Goal: Task Accomplishment & Management: Manage account settings

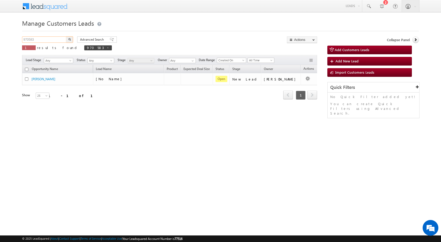
drag, startPoint x: 44, startPoint y: 39, endPoint x: 2, endPoint y: 46, distance: 42.4
click at [2, 46] on body "Menu Rubi Yadav sitar a7@ks erve." at bounding box center [220, 74] width 441 height 149
paste input "6032"
type input "976032"
click at [67, 39] on button "button" at bounding box center [69, 39] width 7 height 6
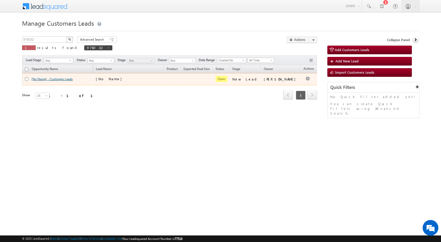
click at [66, 81] on link "[No Name] - Customers Leads" at bounding box center [51, 79] width 41 height 4
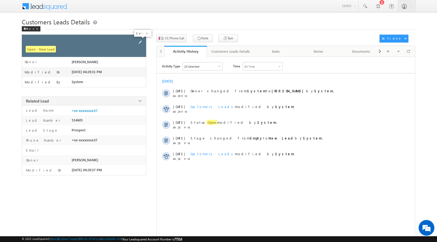
click at [138, 40] on span at bounding box center [140, 42] width 6 height 6
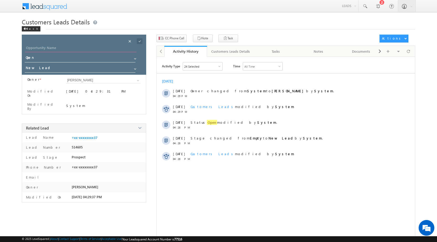
click at [84, 46] on input "Opportunity Name" at bounding box center [81, 48] width 112 height 7
paste input "[PERSON_NAME]"
type input "[PERSON_NAME]"
click at [138, 41] on span at bounding box center [140, 41] width 6 height 6
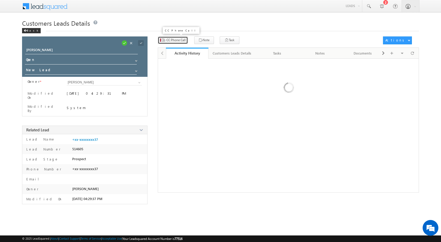
click at [175, 40] on span "CC Phone Call" at bounding box center [175, 40] width 19 height 5
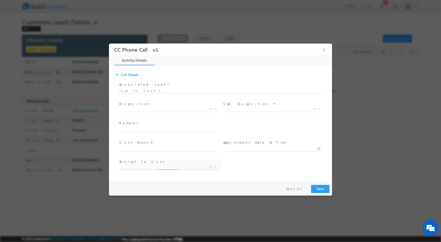
select select "[EMAIL_ADDRESS][DOMAIN_NAME]"
click at [214, 108] on b at bounding box center [214, 109] width 3 height 2
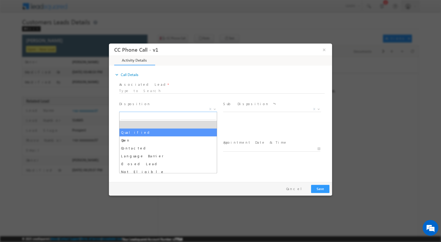
select select "Qualified"
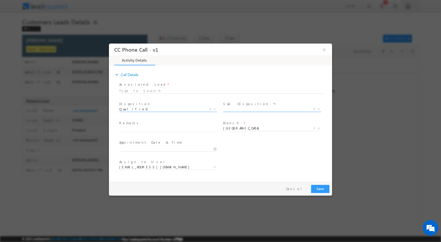
click at [319, 110] on span at bounding box center [317, 108] width 5 height 7
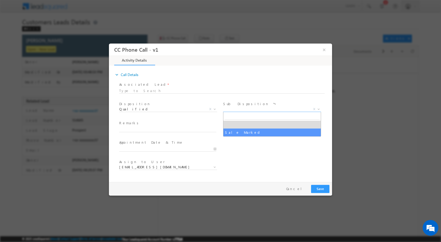
select select "Sale Marked"
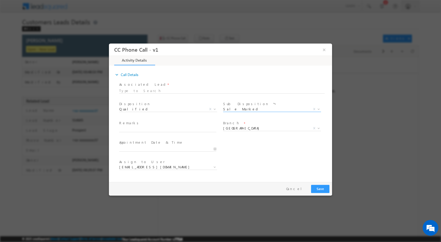
click at [216, 149] on div at bounding box center [170, 148] width 102 height 6
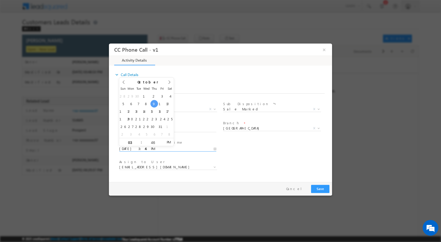
click at [215, 149] on input "[DATE] 3:46 PM" at bounding box center [167, 148] width 97 height 5
type input "[DATE] 3:46 PM"
type input "07"
type input "[DATE] 7:46 PM"
click at [152, 141] on input "46" at bounding box center [153, 142] width 22 height 3
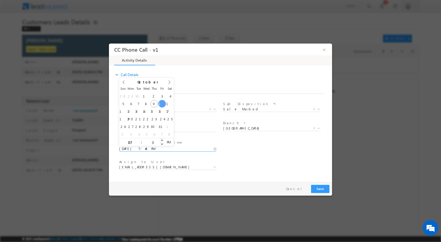
type input "00"
type input "[DATE] 7:00 PM"
click at [313, 168] on div "Assign to User * [EMAIL_ADDRESS][DOMAIN_NAME] [DOMAIN_NAME][EMAIL_ADDRESS][DOMA…" at bounding box center [225, 167] width 214 height 19
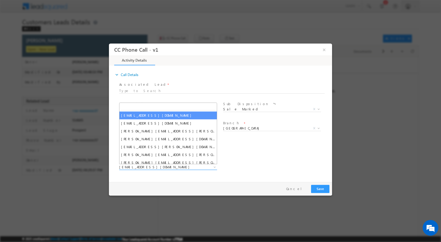
click at [214, 167] on b at bounding box center [214, 167] width 3 height 2
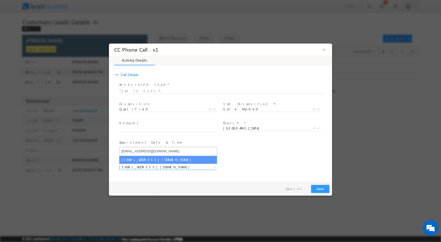
type input "[EMAIL_ADDRESS][DOMAIN_NAME]"
select select "[EMAIL_ADDRESS][DOMAIN_NAME]"
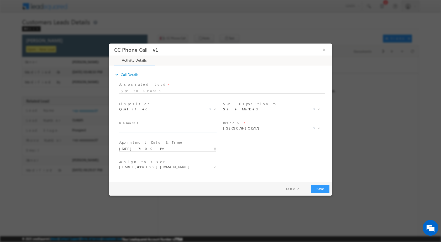
click at [173, 129] on input "text" at bounding box center [167, 129] width 97 height 5
paste input "09/10-Customer Name is [PERSON_NAME] Customer age is [DEMOGRAPHIC_DATA] yrs Loa…"
type input "09/10-Customer Name is [PERSON_NAME] Customer age is [DEMOGRAPHIC_DATA] yrs Loa…"
click at [314, 186] on button "Save" at bounding box center [320, 189] width 18 height 8
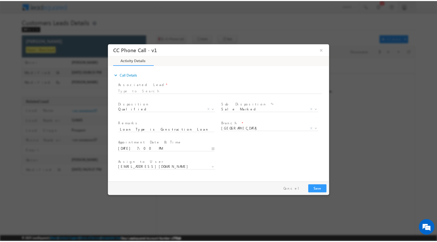
scroll to position [0, 0]
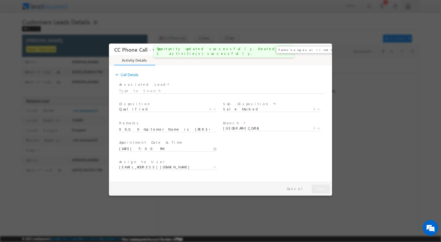
click at [322, 51] on button "×" at bounding box center [324, 50] width 9 height 10
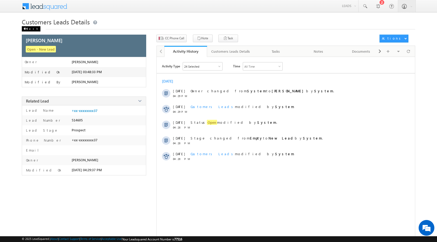
click at [25, 28] on span at bounding box center [24, 29] width 3 height 3
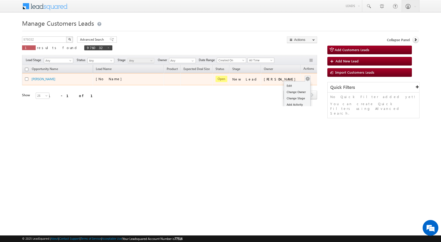
click at [303, 80] on td "Edit Change Owner Change Stage Add Activity Add Task Delete" at bounding box center [311, 79] width 22 height 12
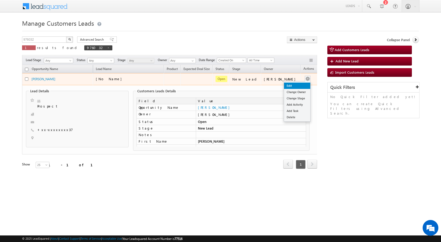
click at [291, 85] on link "Edit" at bounding box center [297, 86] width 26 height 6
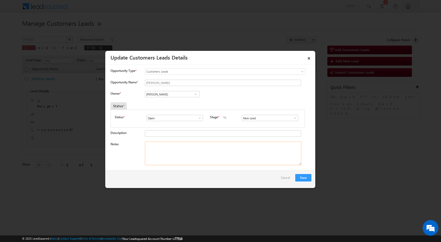
click at [203, 162] on textarea "Notes" at bounding box center [223, 154] width 156 height 24
paste textarea "09/10-Customer Name is Rajesh Mathur Customer age is 46 yrs Loan Type is Constr…"
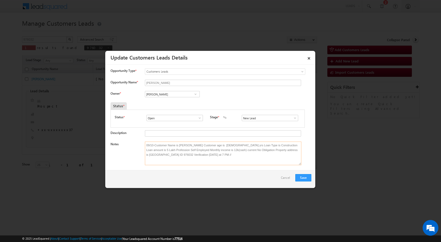
type textarea "09/10-Customer Name is Rajesh Mathur Customer age is 46 yrs Loan Type is Constr…"
click at [197, 93] on span at bounding box center [195, 94] width 5 height 4
paste input "[EMAIL_ADDRESS][DOMAIN_NAME]"
click at [178, 101] on link "Mool Chand Sharma moolchand.sharma1@sgrlimited.in" at bounding box center [172, 102] width 55 height 10
type input "Mool Chand Sharma"
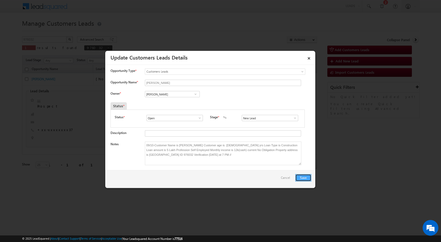
click at [307, 178] on button "Save" at bounding box center [303, 177] width 16 height 7
